Goal: Information Seeking & Learning: Learn about a topic

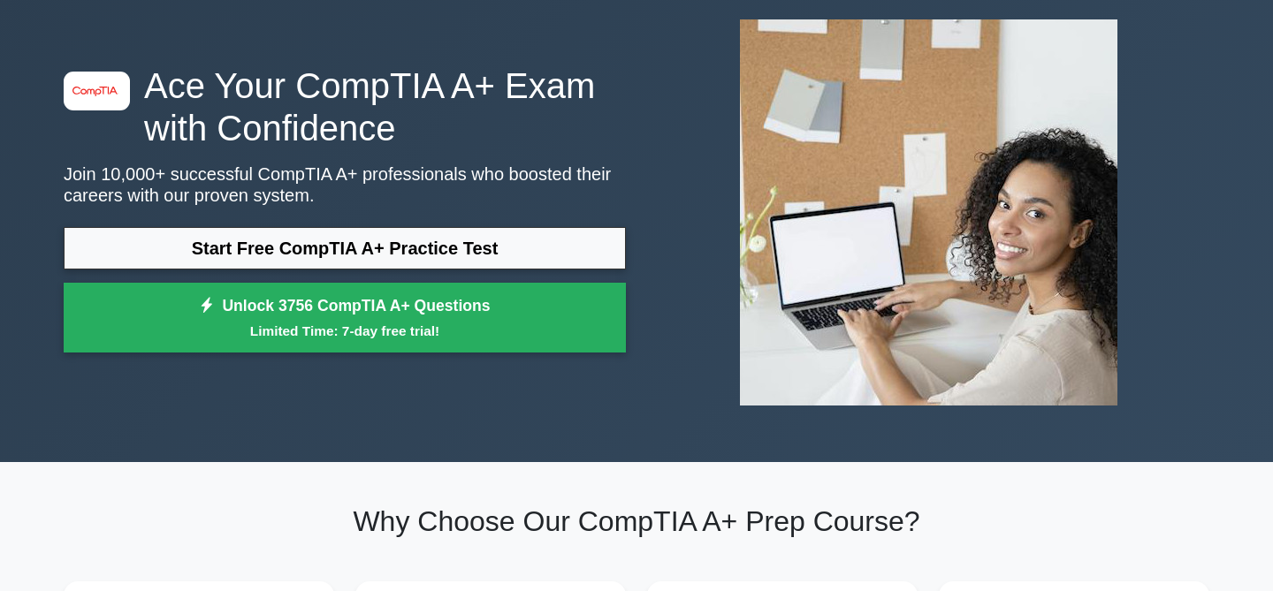
scroll to position [58, 0]
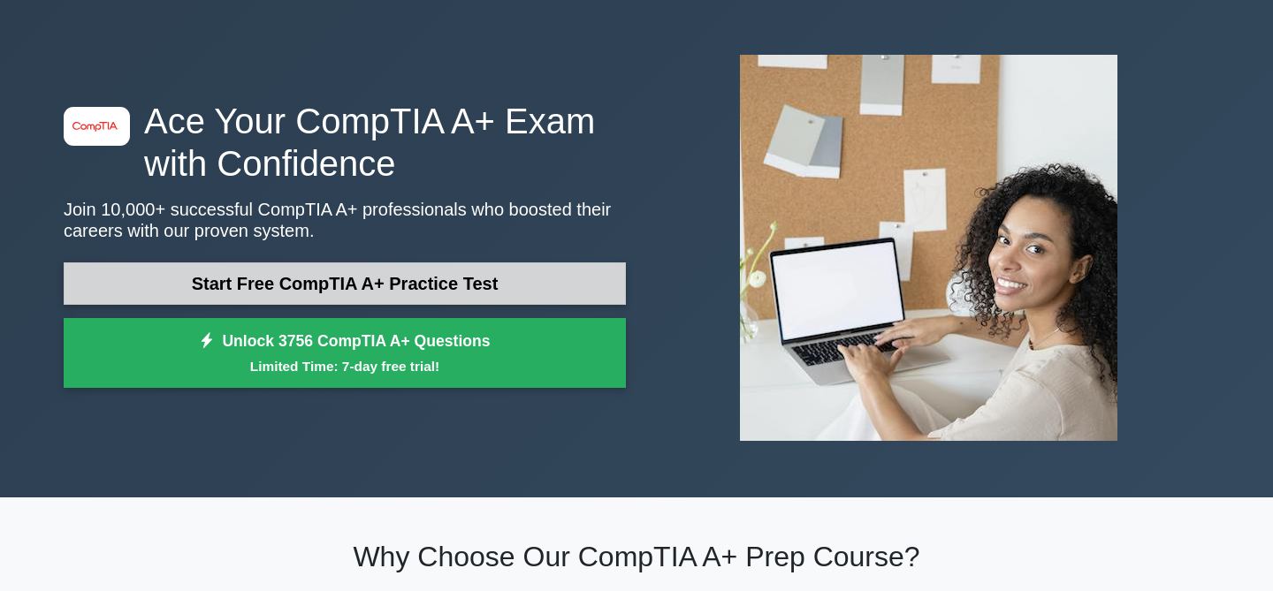
click at [425, 289] on link "Start Free CompTIA A+ Practice Test" at bounding box center [345, 284] width 562 height 42
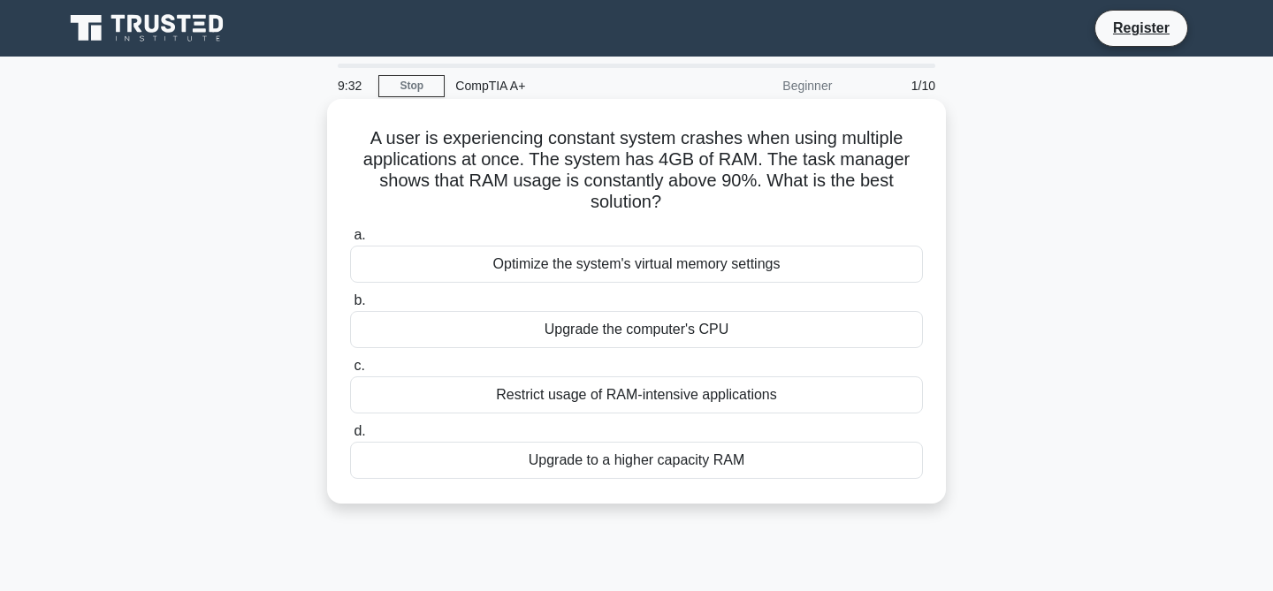
click at [575, 398] on div "Restrict usage of RAM-intensive applications" at bounding box center [636, 395] width 573 height 37
click at [350, 372] on input "c. Restrict usage of RAM-intensive applications" at bounding box center [350, 366] width 0 height 11
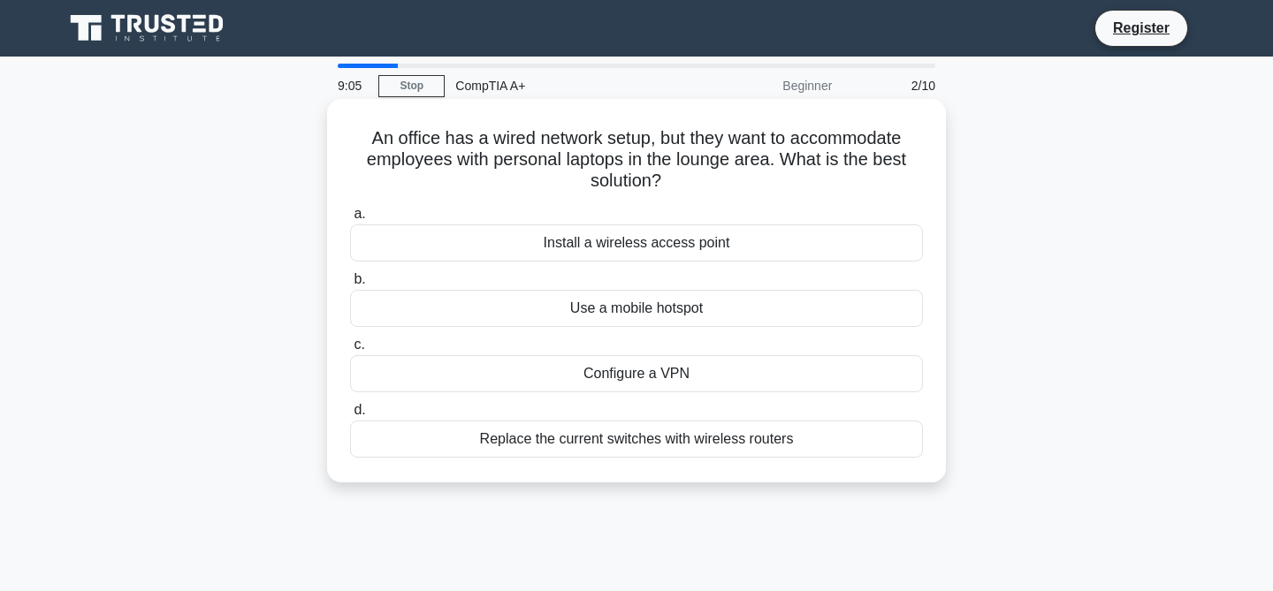
click at [562, 248] on div "Install a wireless access point" at bounding box center [636, 243] width 573 height 37
click at [350, 220] on input "a. Install a wireless access point" at bounding box center [350, 214] width 0 height 11
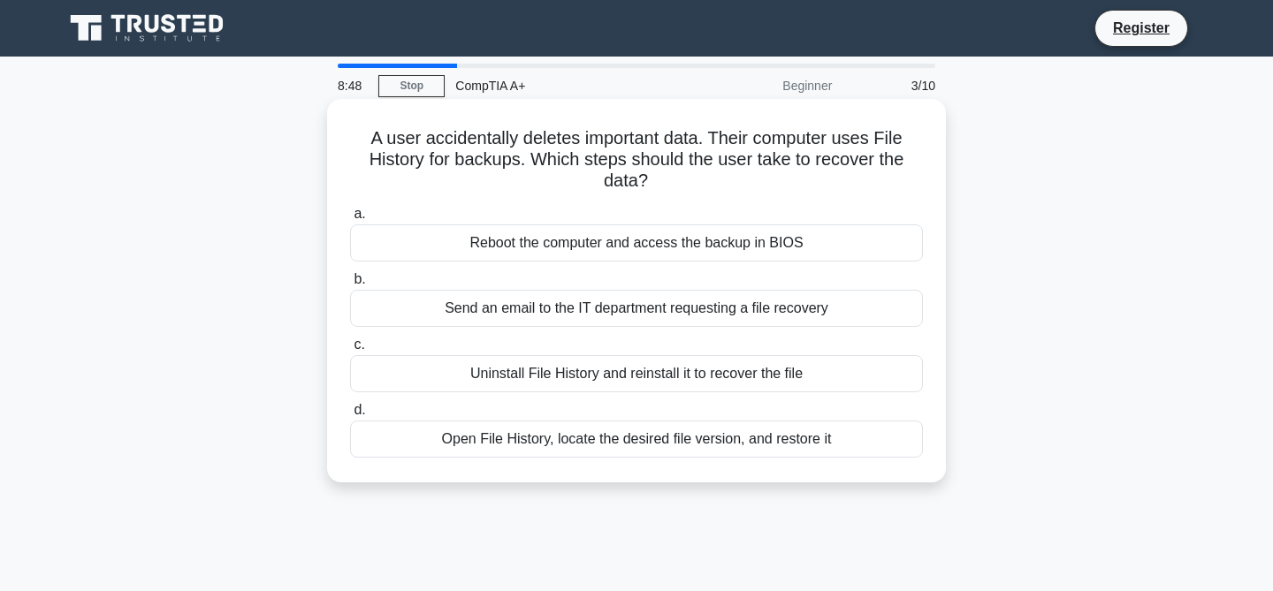
click at [672, 439] on div "Open File History, locate the desired file version, and restore it" at bounding box center [636, 439] width 573 height 37
click at [350, 416] on input "d. Open File History, locate the desired file version, and restore it" at bounding box center [350, 410] width 0 height 11
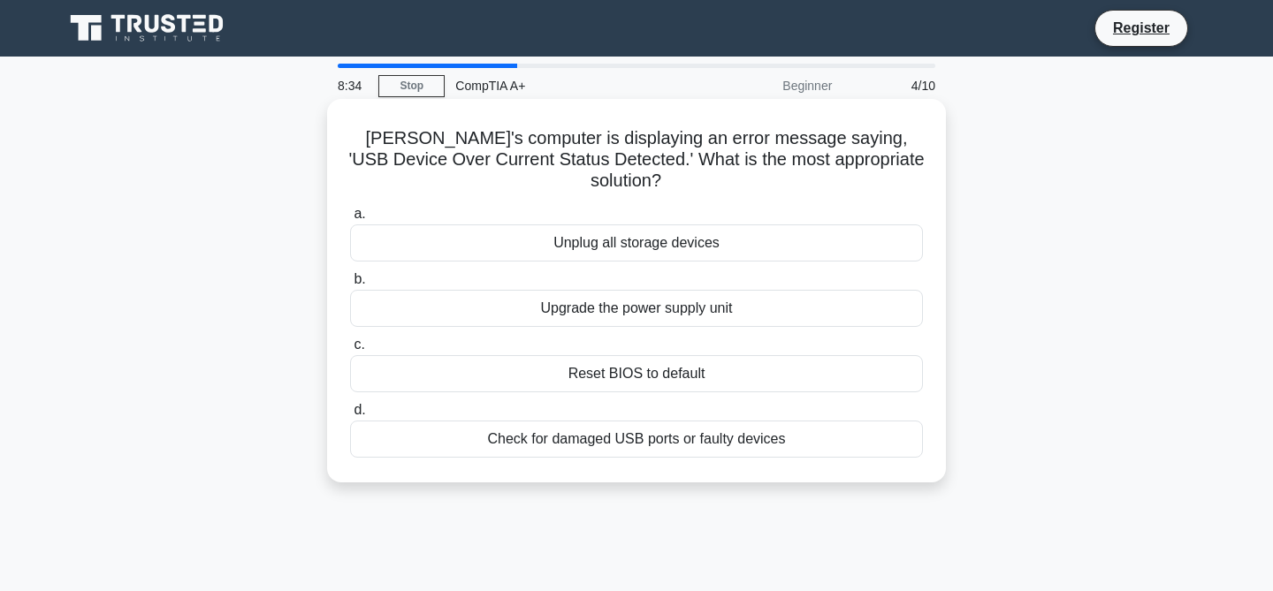
click at [640, 421] on div "Check for damaged USB ports or faulty devices" at bounding box center [636, 439] width 573 height 37
click at [350, 410] on input "d. Check for damaged USB ports or faulty devices" at bounding box center [350, 410] width 0 height 11
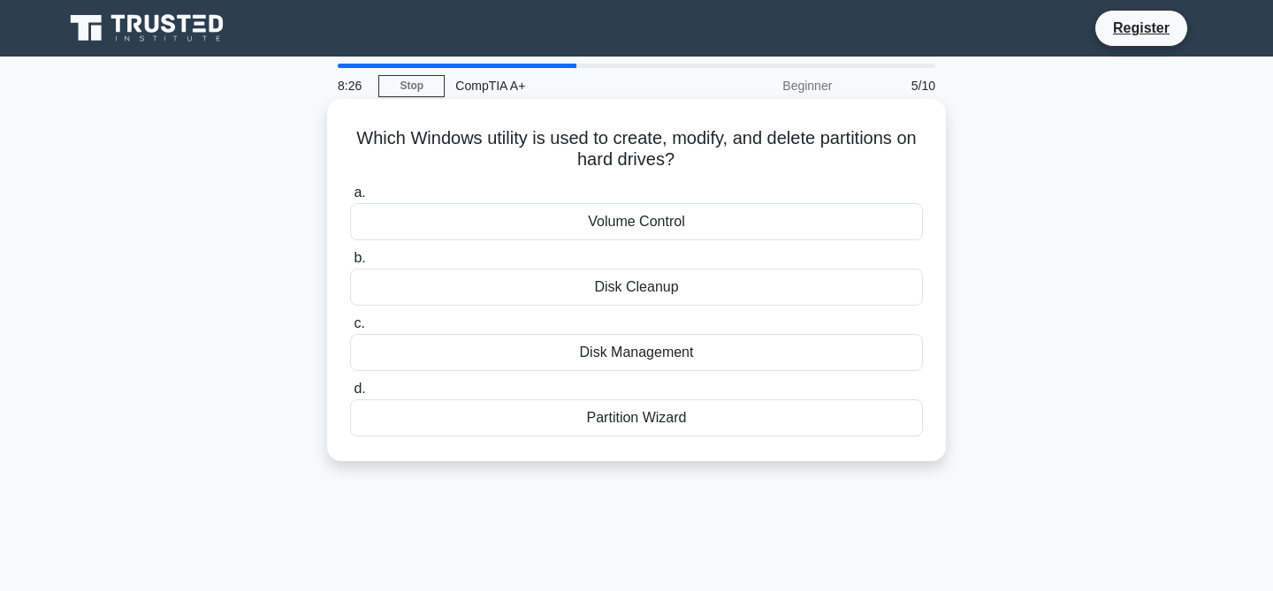
click at [622, 351] on div "Disk Management" at bounding box center [636, 352] width 573 height 37
click at [350, 330] on input "c. Disk Management" at bounding box center [350, 323] width 0 height 11
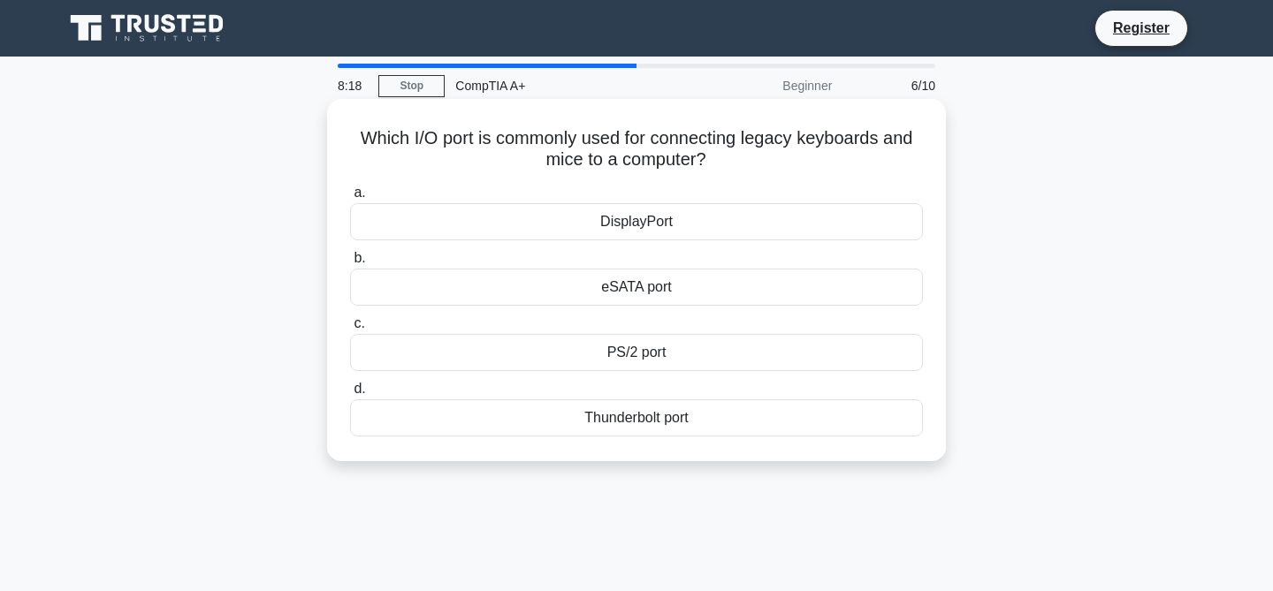
click at [627, 344] on div "PS/2 port" at bounding box center [636, 352] width 573 height 37
click at [350, 330] on input "c. PS/2 port" at bounding box center [350, 323] width 0 height 11
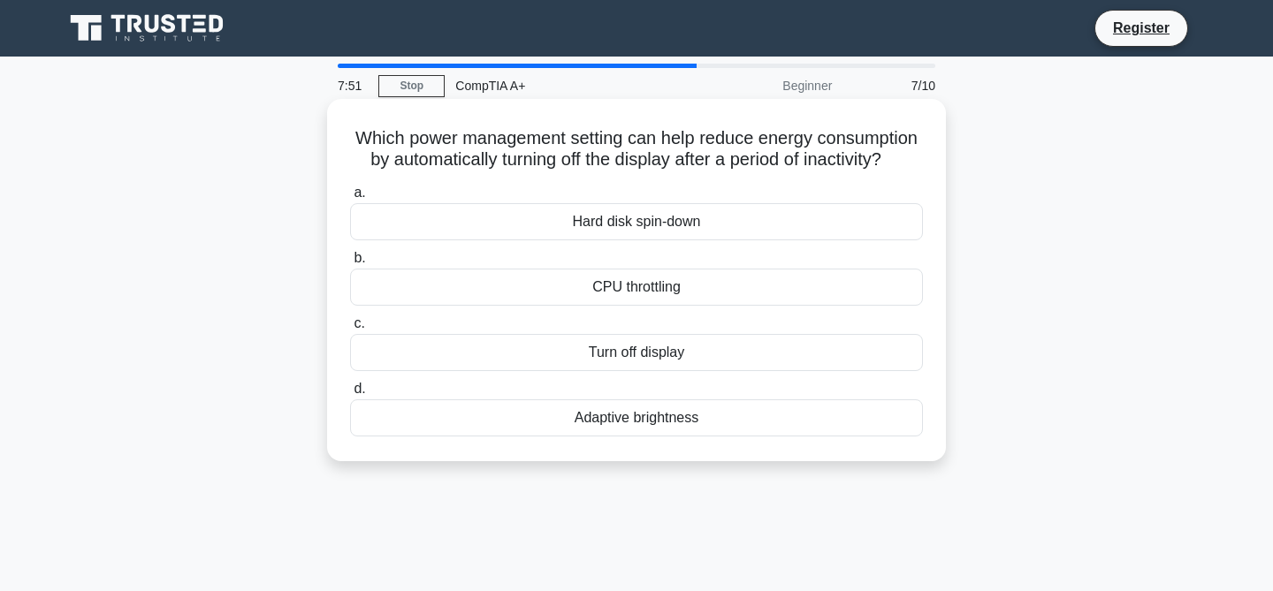
click at [648, 419] on div "Adaptive brightness" at bounding box center [636, 418] width 573 height 37
click at [350, 395] on input "d. Adaptive brightness" at bounding box center [350, 389] width 0 height 11
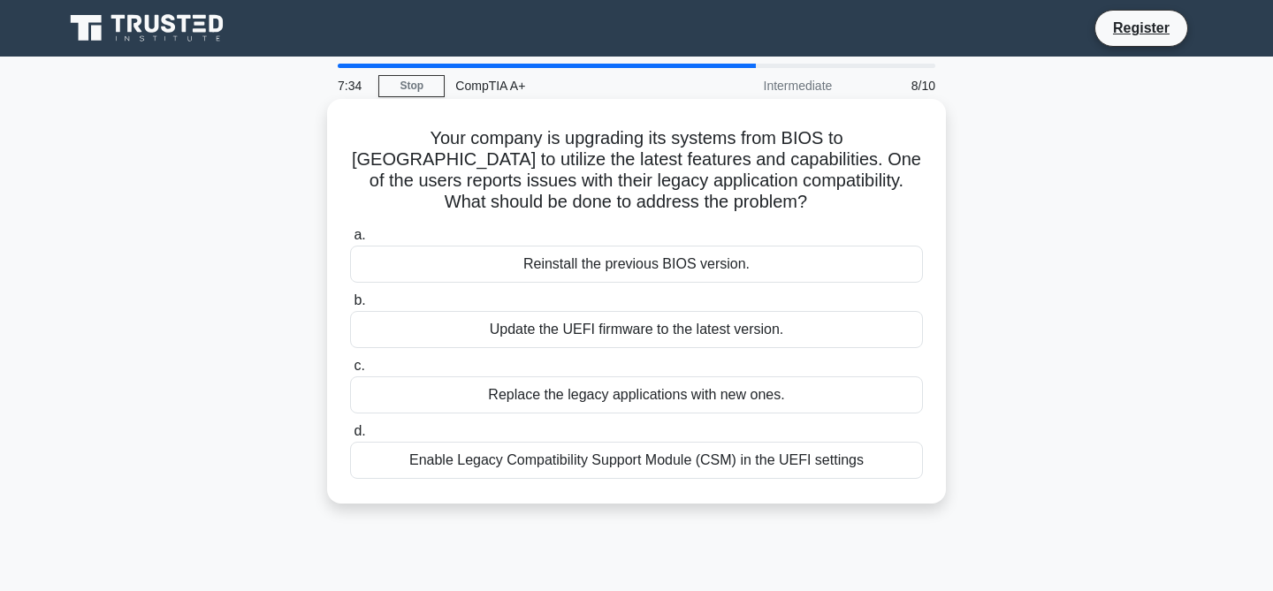
click at [675, 465] on div "Enable Legacy Compatibility Support Module (CSM) in the UEFI settings" at bounding box center [636, 460] width 573 height 37
click at [350, 438] on input "d. Enable Legacy Compatibility Support Module (CSM) in the UEFI settings" at bounding box center [350, 431] width 0 height 11
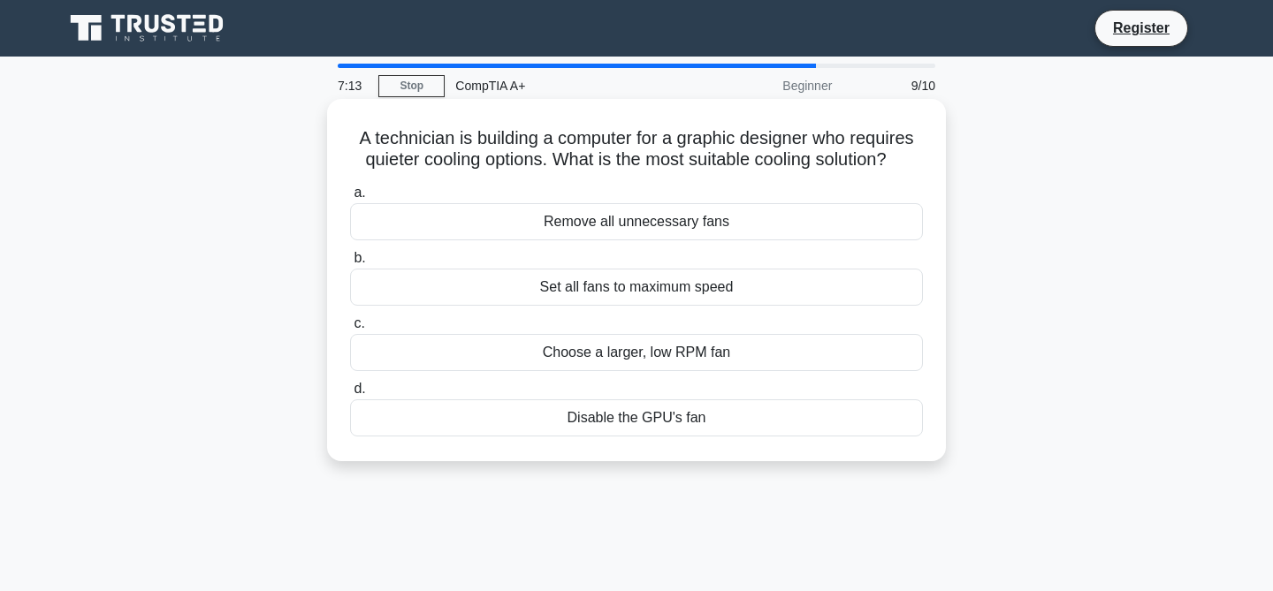
click at [629, 299] on div "Set all fans to maximum speed" at bounding box center [636, 287] width 573 height 37
click at [350, 264] on input "b. Set all fans to maximum speed" at bounding box center [350, 258] width 0 height 11
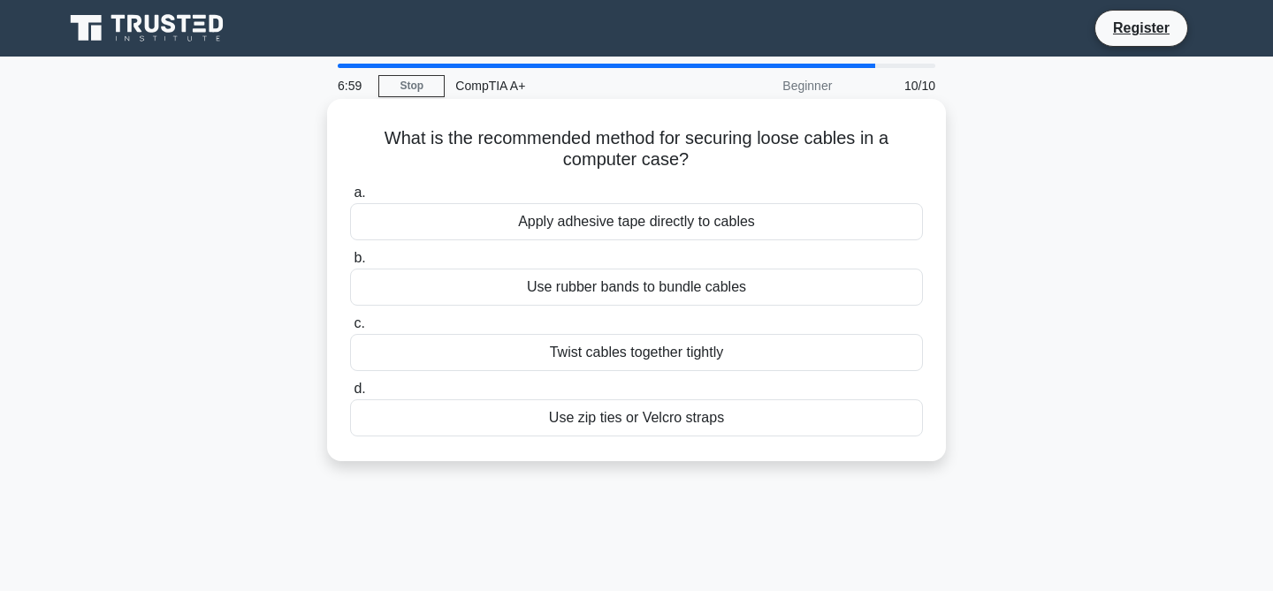
click at [631, 424] on div "Use zip ties or Velcro straps" at bounding box center [636, 418] width 573 height 37
click at [350, 395] on input "d. Use zip ties or Velcro straps" at bounding box center [350, 389] width 0 height 11
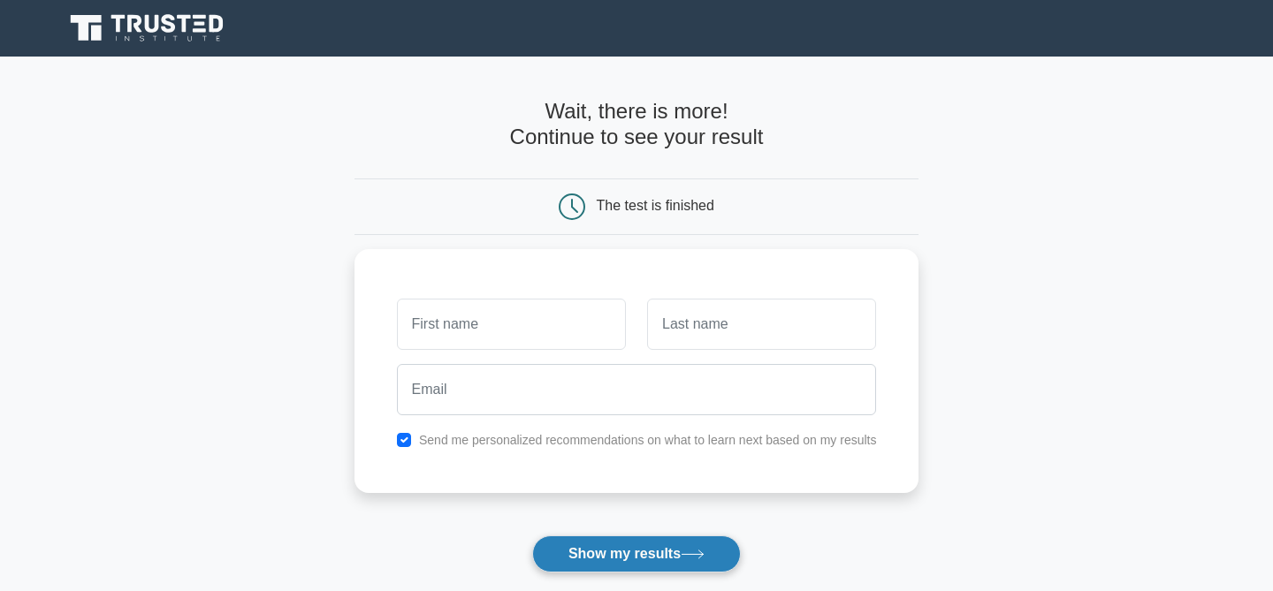
click at [646, 554] on button "Show my results" at bounding box center [636, 554] width 209 height 37
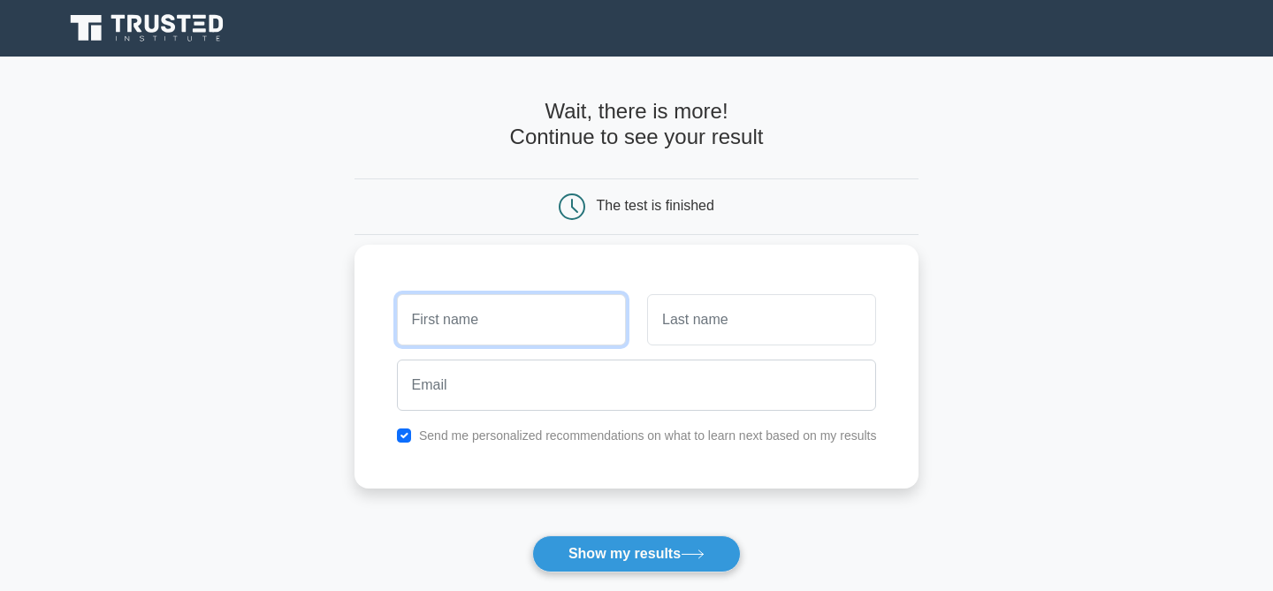
click at [448, 309] on input "text" at bounding box center [511, 319] width 229 height 51
type input "yaji"
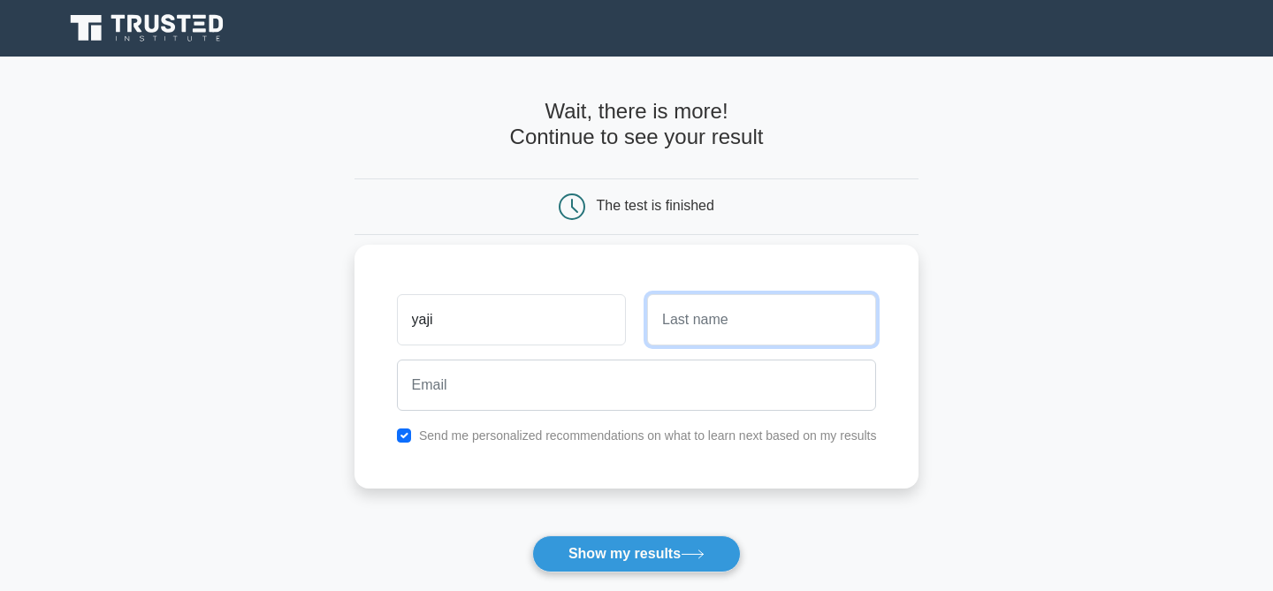
click at [766, 319] on input "text" at bounding box center [761, 319] width 229 height 51
type input "Japco"
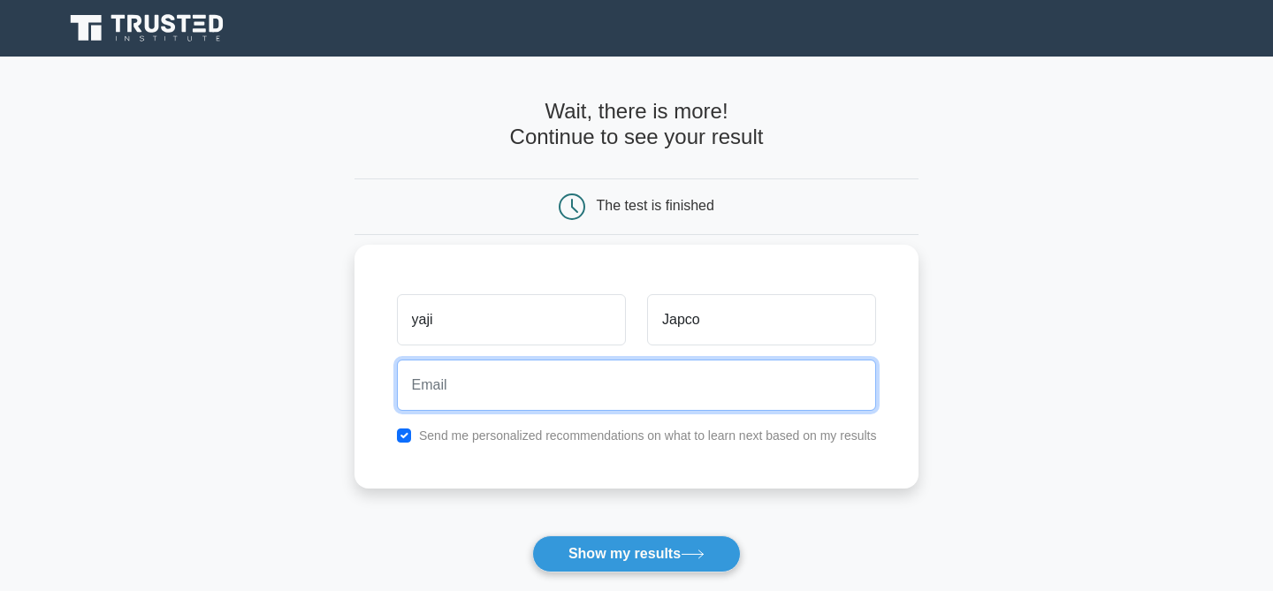
click at [568, 399] on input "email" at bounding box center [637, 385] width 480 height 51
type input "yaji_20@yahoo.com"
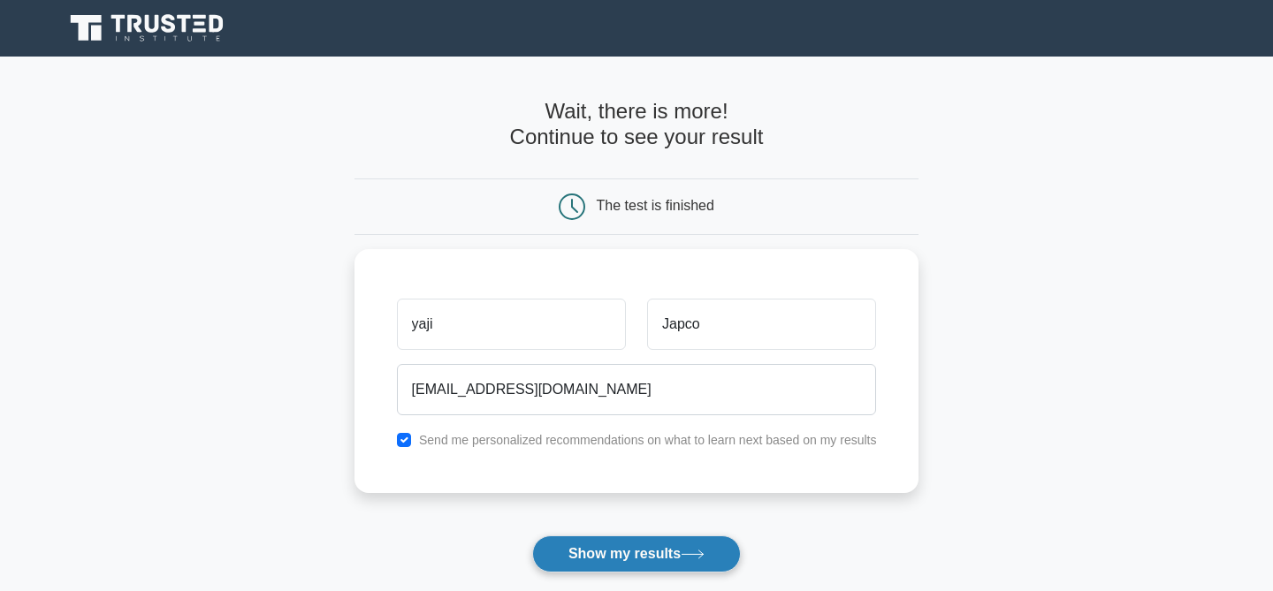
click at [610, 551] on button "Show my results" at bounding box center [636, 554] width 209 height 37
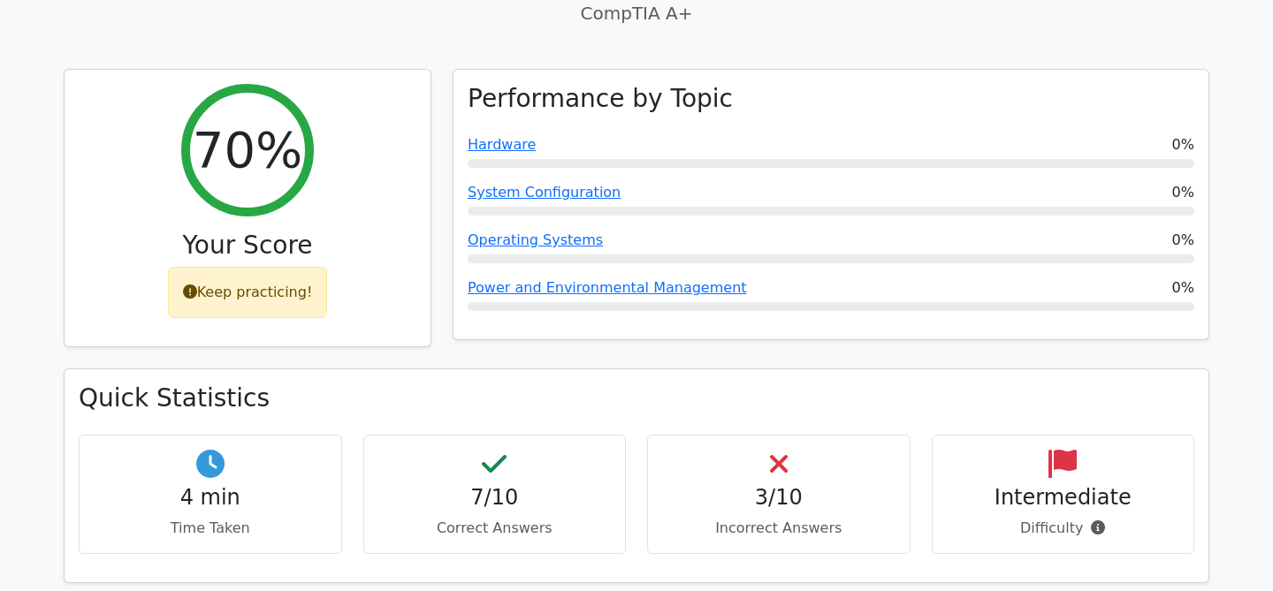
scroll to position [637, 0]
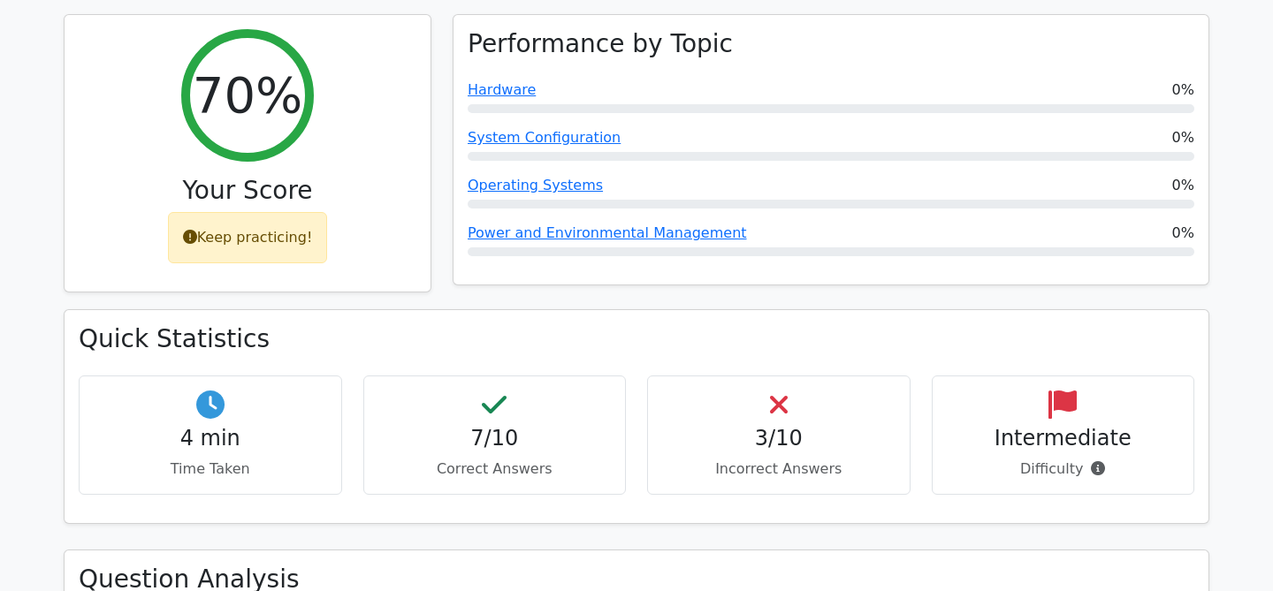
click at [819, 377] on div "3/10 Incorrect Answers" at bounding box center [778, 435] width 263 height 119
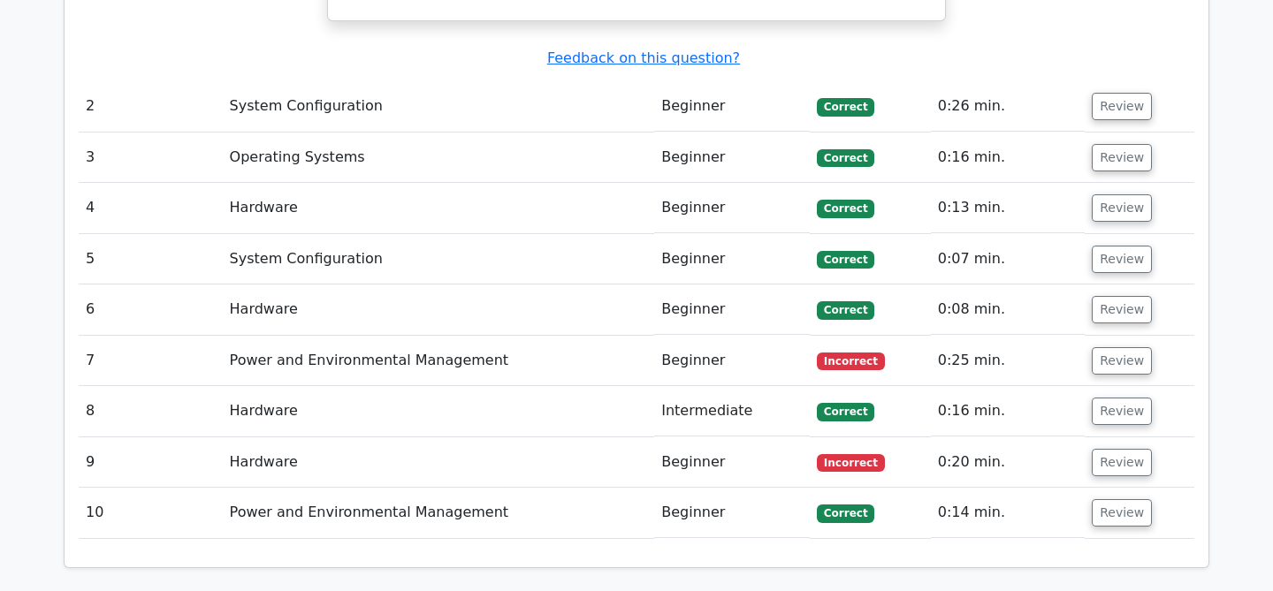
scroll to position [1874, 0]
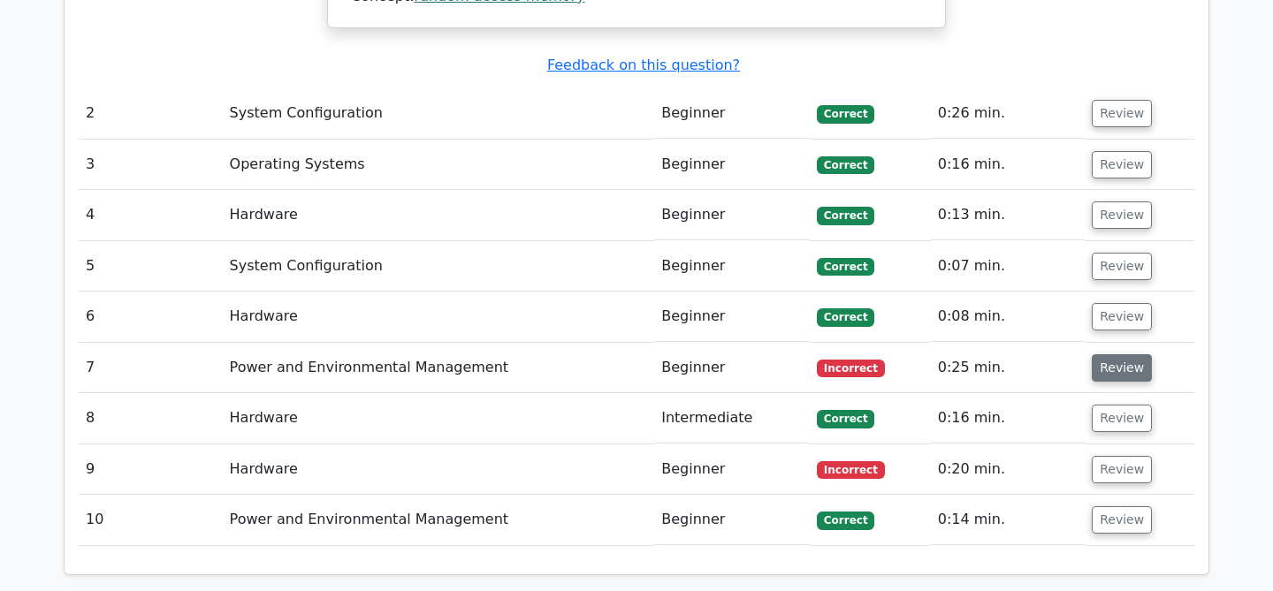
click at [1116, 355] on button "Review" at bounding box center [1122, 368] width 60 height 27
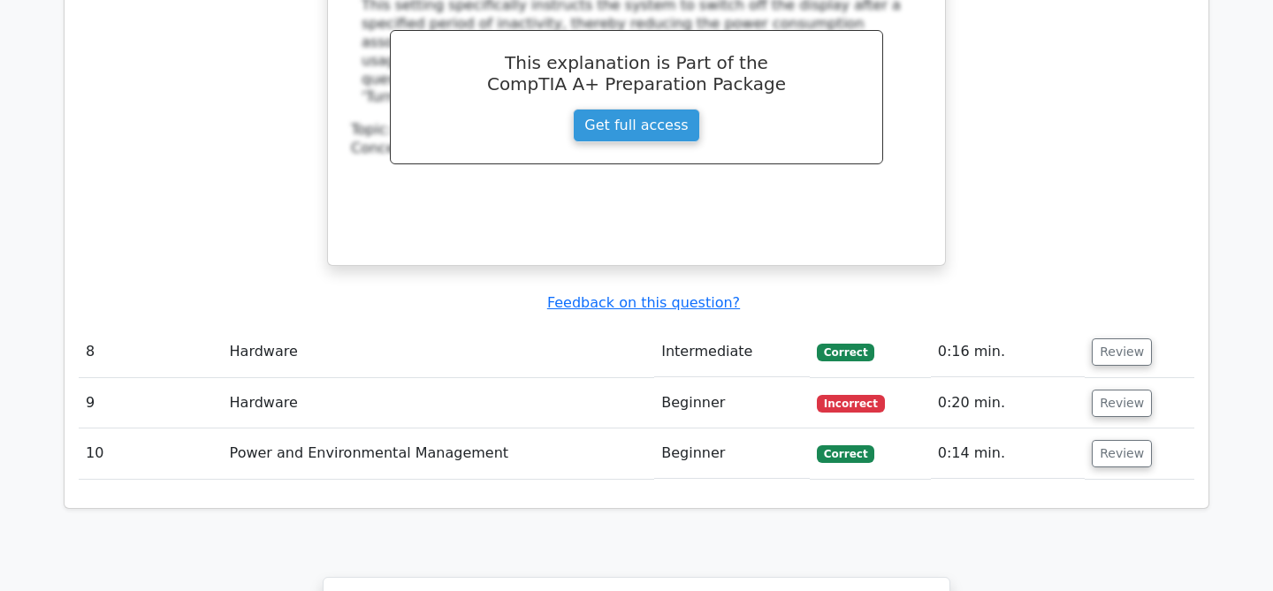
scroll to position [2688, 0]
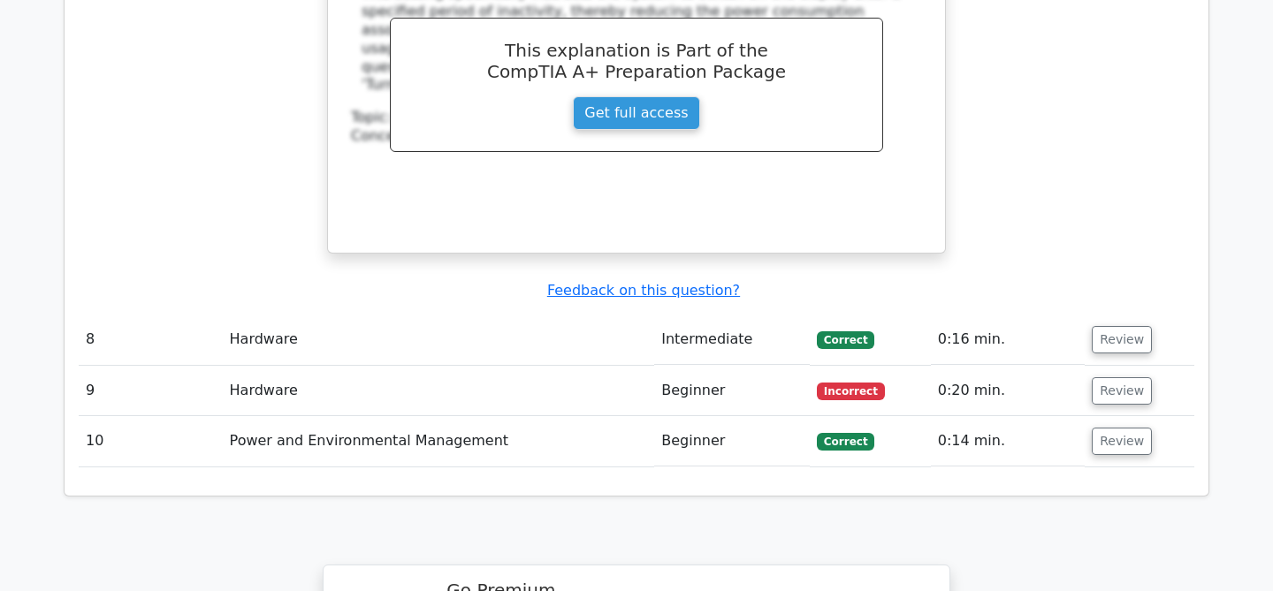
click at [1114, 377] on button "Review" at bounding box center [1122, 390] width 60 height 27
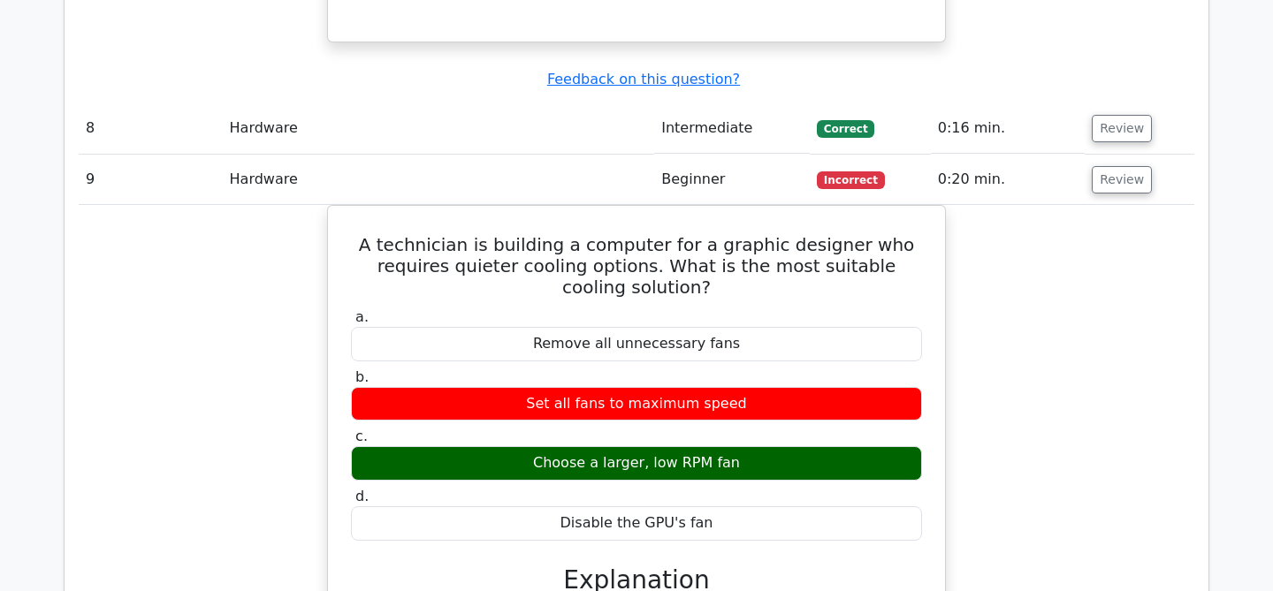
scroll to position [2900, 0]
